Goal: Connect with others: Connect with others

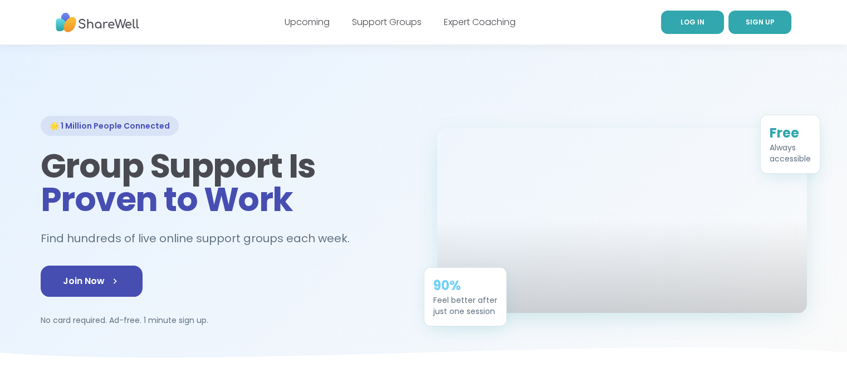
click at [691, 19] on span "LOG IN" at bounding box center [693, 21] width 24 height 9
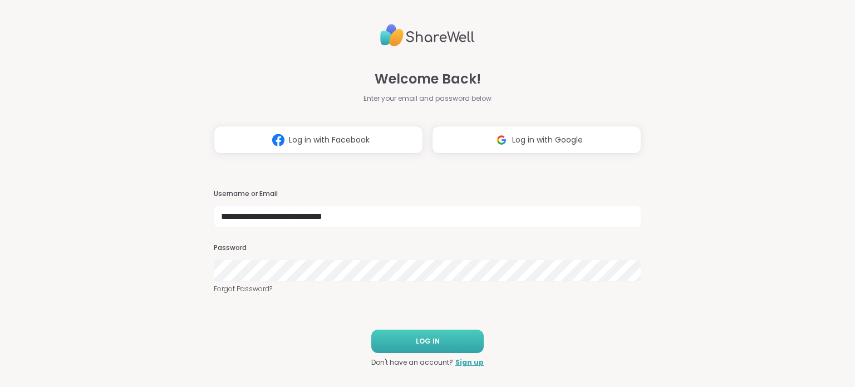
click at [458, 345] on button "LOG IN" at bounding box center [427, 341] width 112 height 23
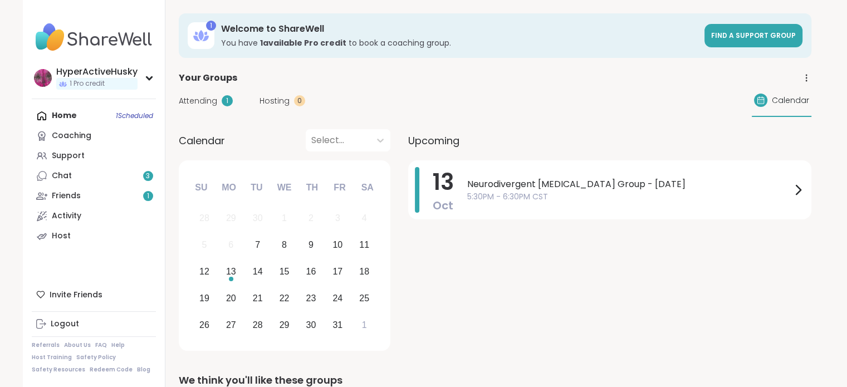
click at [111, 182] on link "Chat 3" at bounding box center [94, 176] width 124 height 20
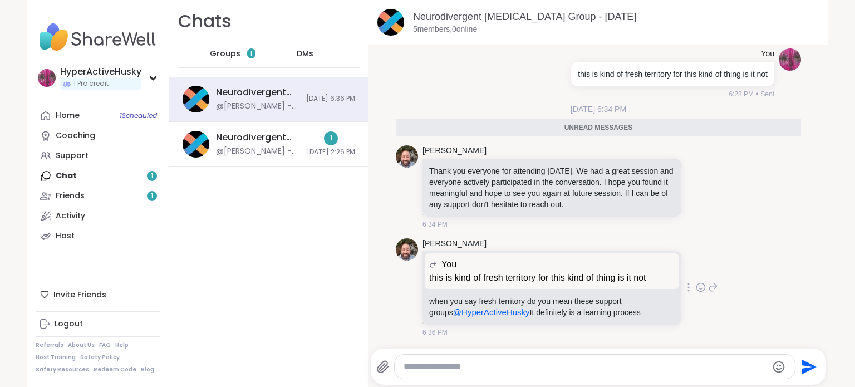
scroll to position [2623, 0]
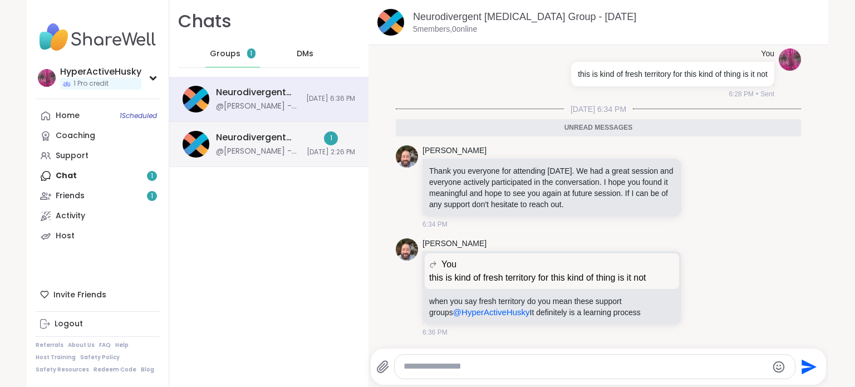
click at [267, 150] on div "@Brian_L - As a reminder I will be holding a support group later today at the l…" at bounding box center [258, 151] width 84 height 11
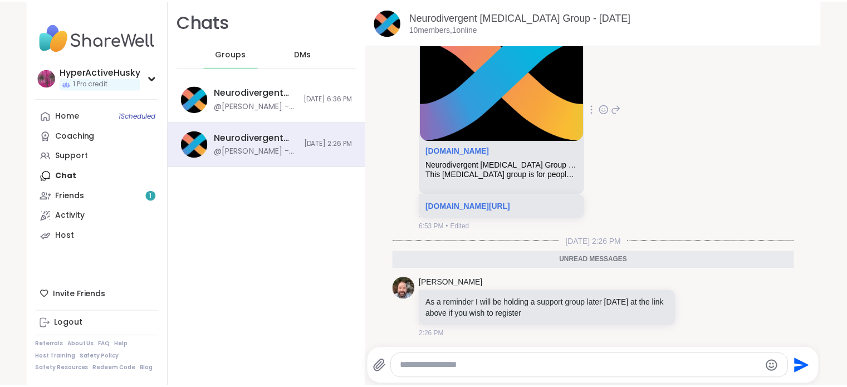
scroll to position [3102, 0]
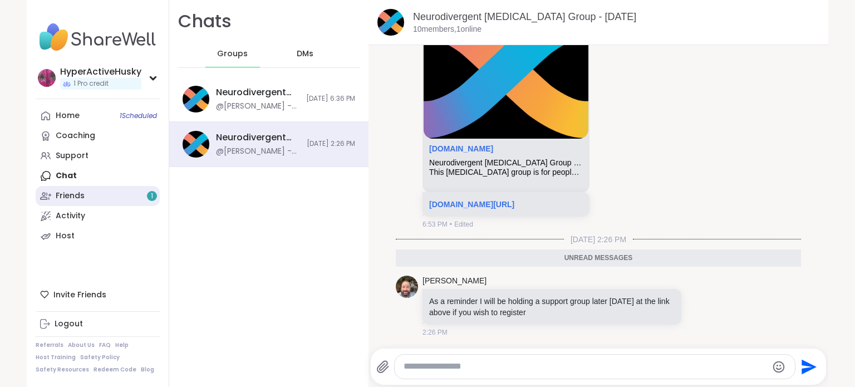
click at [121, 199] on link "Friends 1" at bounding box center [98, 196] width 124 height 20
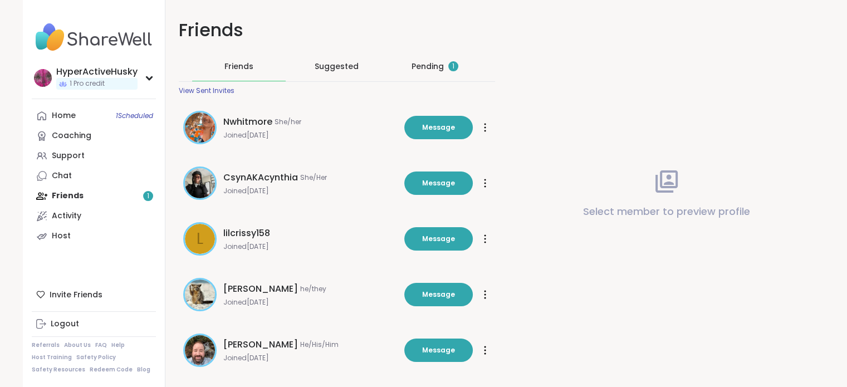
click at [425, 64] on div "Pending 1" at bounding box center [435, 66] width 47 height 11
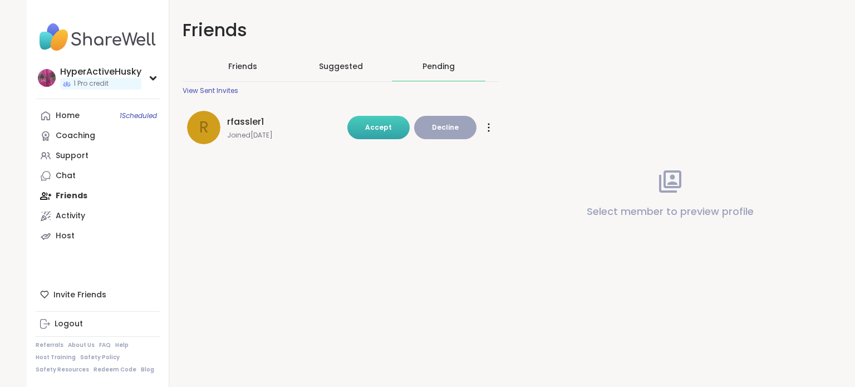
click at [381, 128] on span "Accept" at bounding box center [378, 127] width 27 height 9
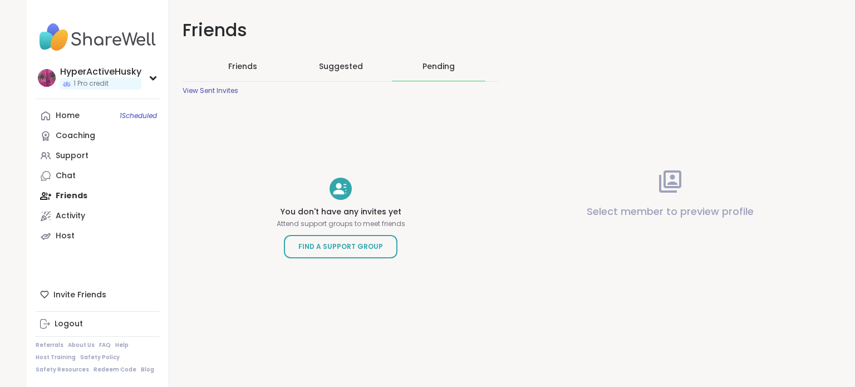
click at [87, 193] on div "Home 1 Scheduled Coaching Support Chat Friends Activity Host" at bounding box center [98, 176] width 124 height 140
click at [74, 196] on div "Home 1 Scheduled Coaching Support Chat Friends Activity Host" at bounding box center [98, 176] width 124 height 140
click at [250, 64] on span "Friends" at bounding box center [242, 66] width 29 height 11
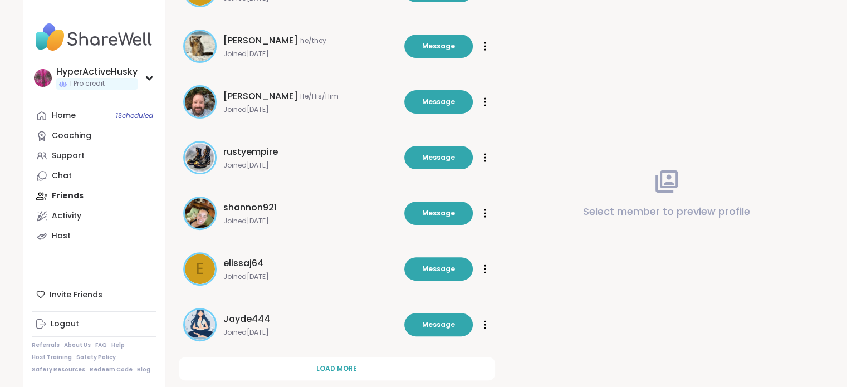
scroll to position [328, 0]
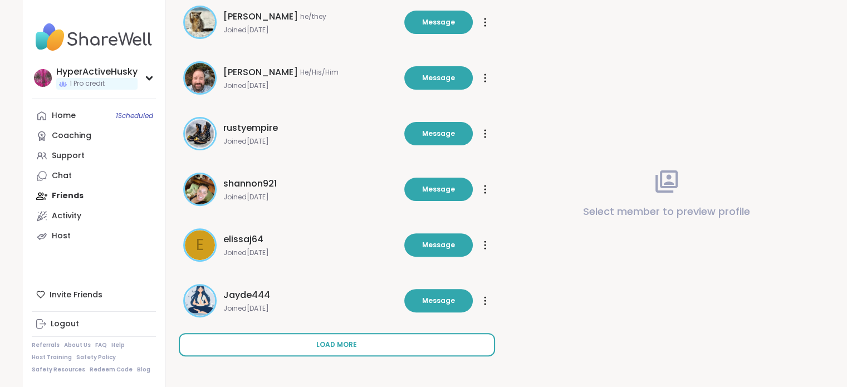
click at [345, 351] on button "Load more" at bounding box center [337, 344] width 316 height 23
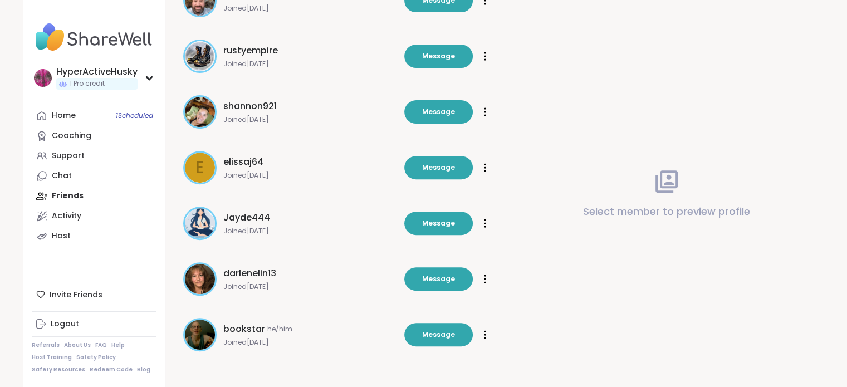
scroll to position [407, 0]
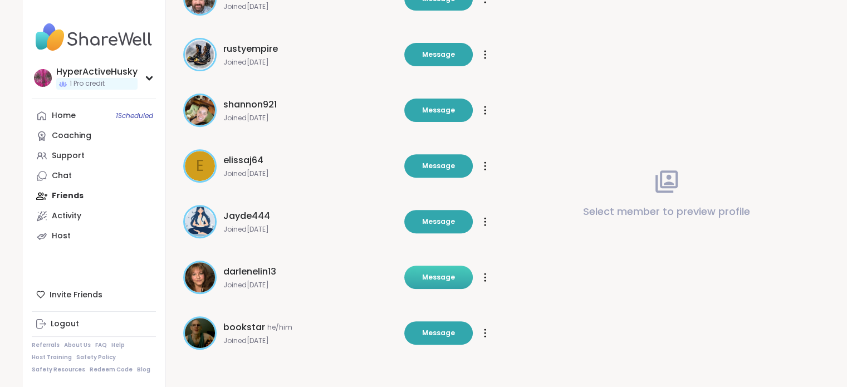
click at [433, 275] on span "Message" at bounding box center [438, 277] width 33 height 10
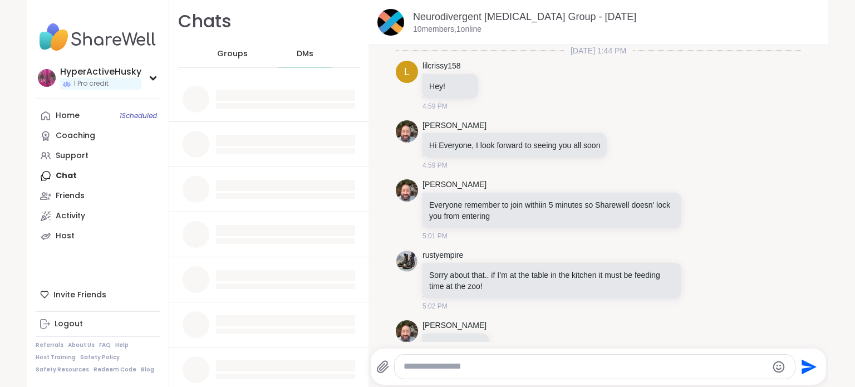
scroll to position [3075, 0]
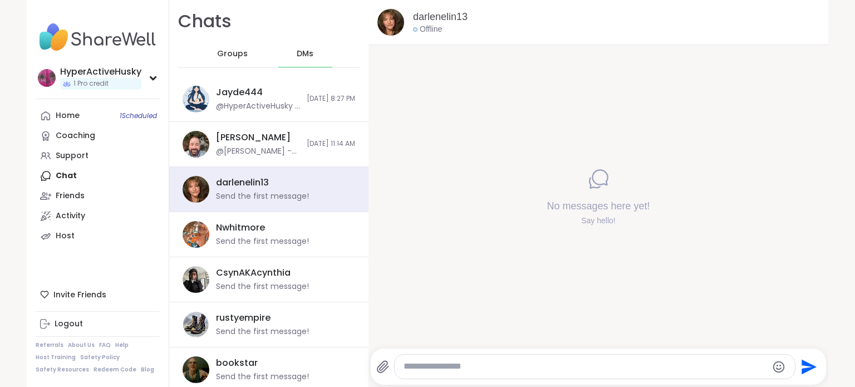
click at [434, 371] on textarea "Type your message" at bounding box center [586, 367] width 364 height 12
type textarea "*"
